Goal: Task Accomplishment & Management: Complete application form

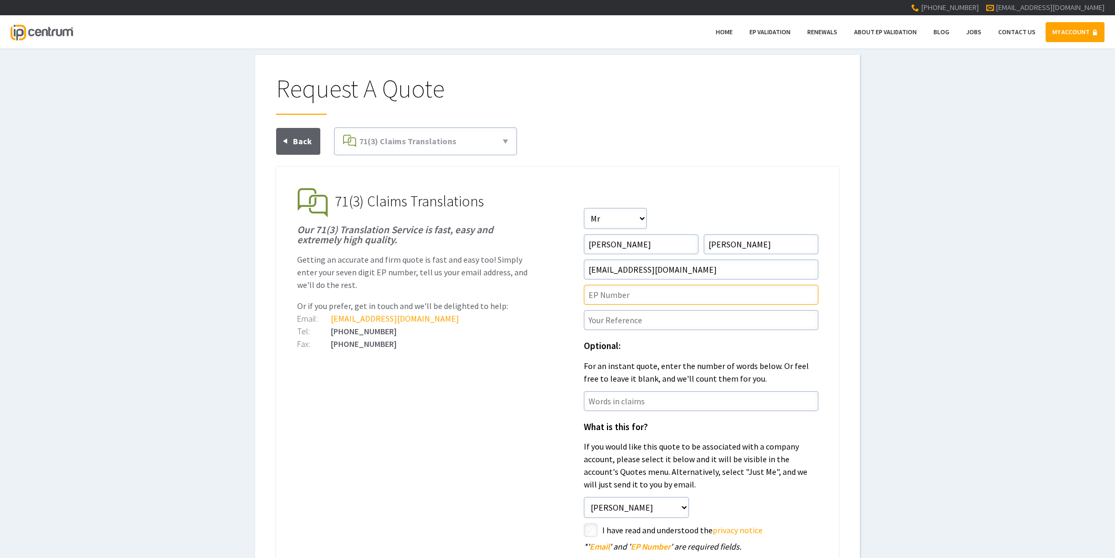
click at [616, 299] on input"] "text" at bounding box center [701, 295] width 235 height 20
paste input"] "21900943.8"
type input"] "EP21900943.8"
drag, startPoint x: 661, startPoint y: 318, endPoint x: 579, endPoint y: 275, distance: 92.9
click at [661, 318] on input"] "text" at bounding box center [701, 320] width 235 height 20
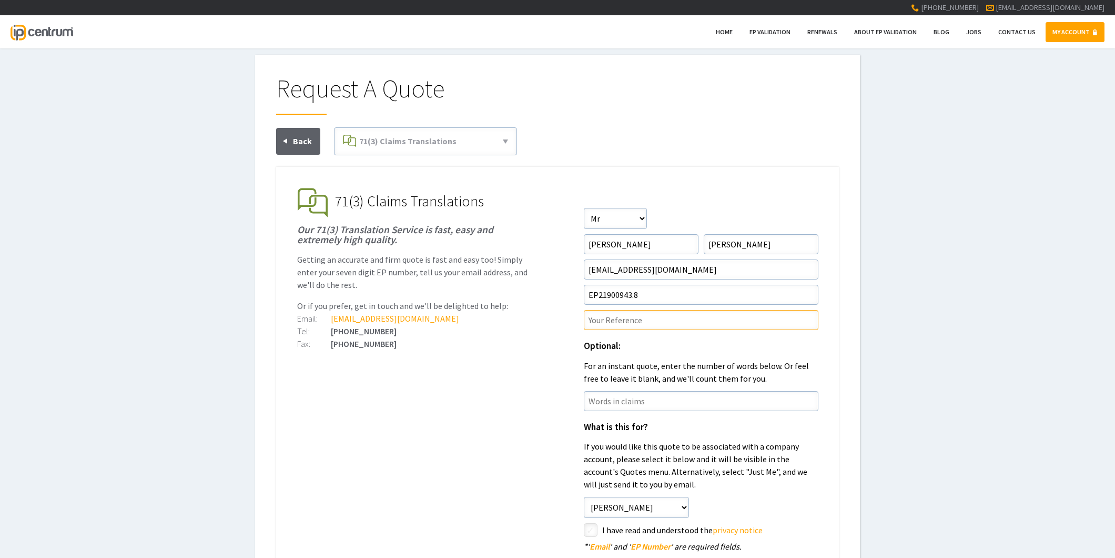
paste input"] "P45129EPN1"
type input"] "P45129EPN1/RAB"
click at [405, 346] on ul "EP Validation & Unitary Effect IP Centrum makes European Patent Validation and …" at bounding box center [557, 443] width 563 height 552
click at [478, 430] on ul "EP Validation & Unitary Effect IP Centrum makes European Patent Validation and …" at bounding box center [557, 443] width 563 height 552
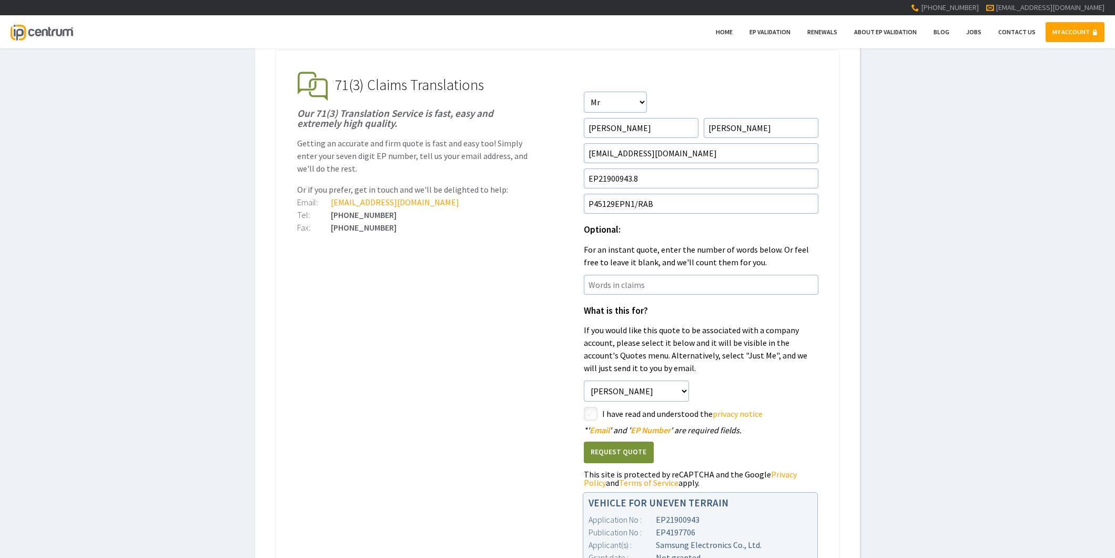
scroll to position [117, 0]
click at [588, 412] on input"] "checkbox" at bounding box center [592, 414] width 13 height 13
checkbox input"] "true"
click at [600, 455] on button "Request Quote" at bounding box center [619, 452] width 70 height 22
